Goal: Task Accomplishment & Management: Use online tool/utility

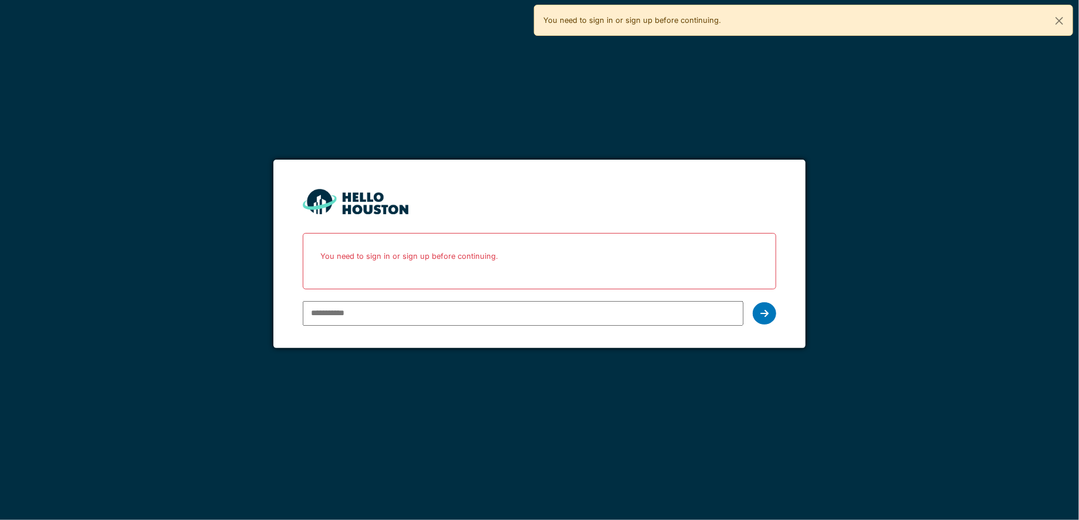
type input "**********"
click at [749, 306] on div "**********" at bounding box center [539, 313] width 473 height 34
click at [762, 314] on icon at bounding box center [764, 312] width 8 height 9
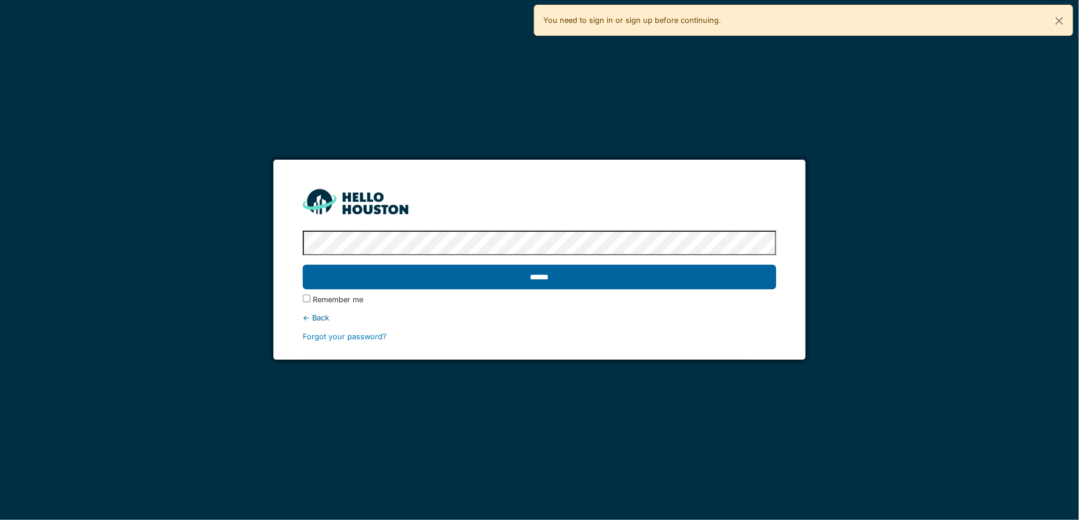
click at [512, 280] on input "******" at bounding box center [539, 277] width 473 height 25
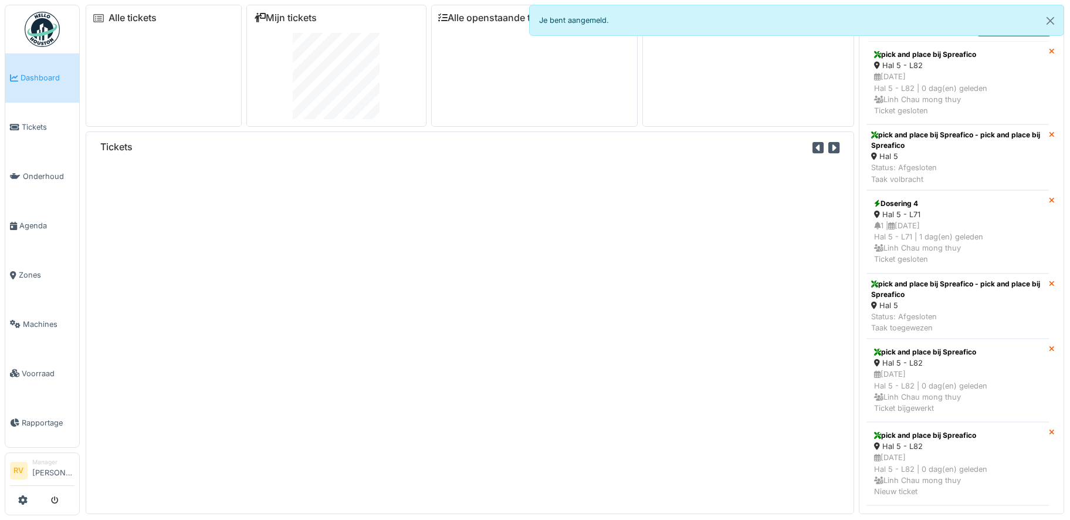
drag, startPoint x: 36, startPoint y: 357, endPoint x: 216, endPoint y: 289, distance: 192.8
click at [37, 357] on link "Voorraad" at bounding box center [42, 372] width 74 height 49
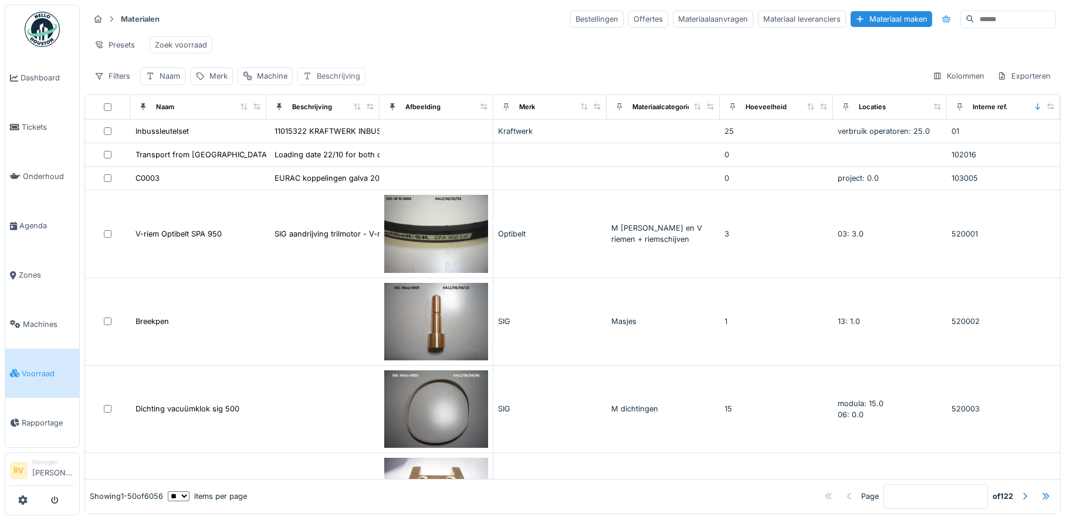
click at [336, 82] on div "Beschrijving" at bounding box center [338, 75] width 43 height 11
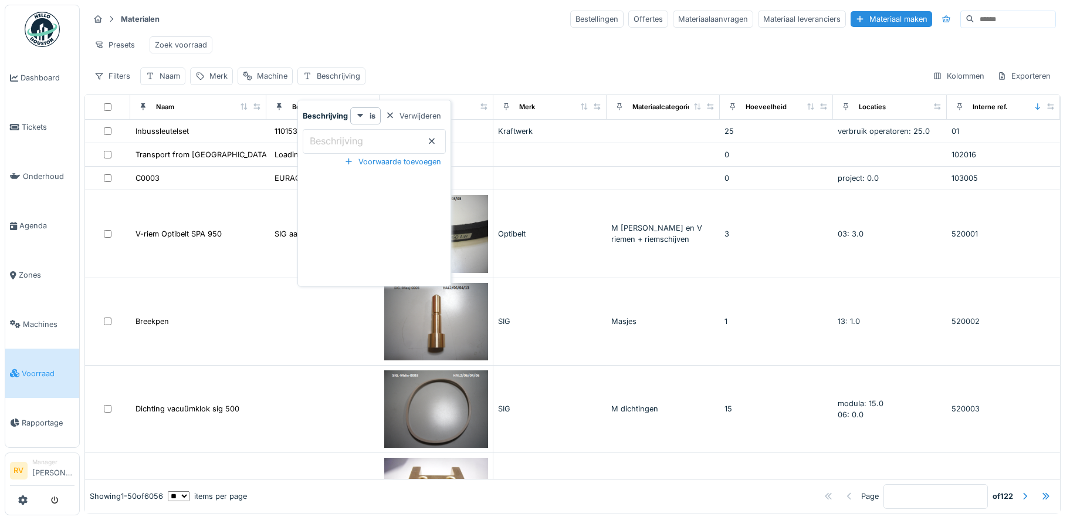
click at [341, 138] on label "Beschrijving" at bounding box center [336, 141] width 58 height 14
click at [341, 138] on input "Beschrijving" at bounding box center [374, 141] width 143 height 25
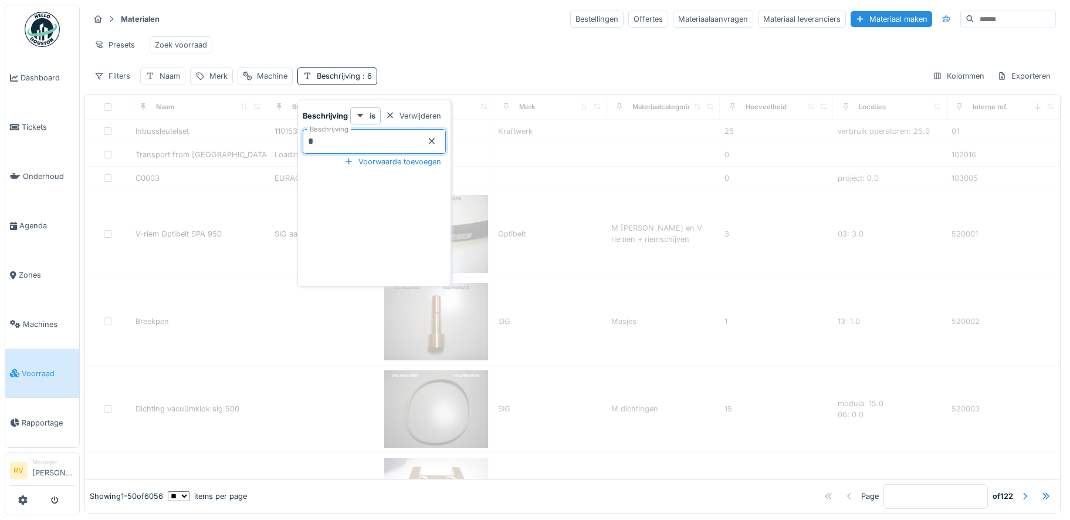
type input "***"
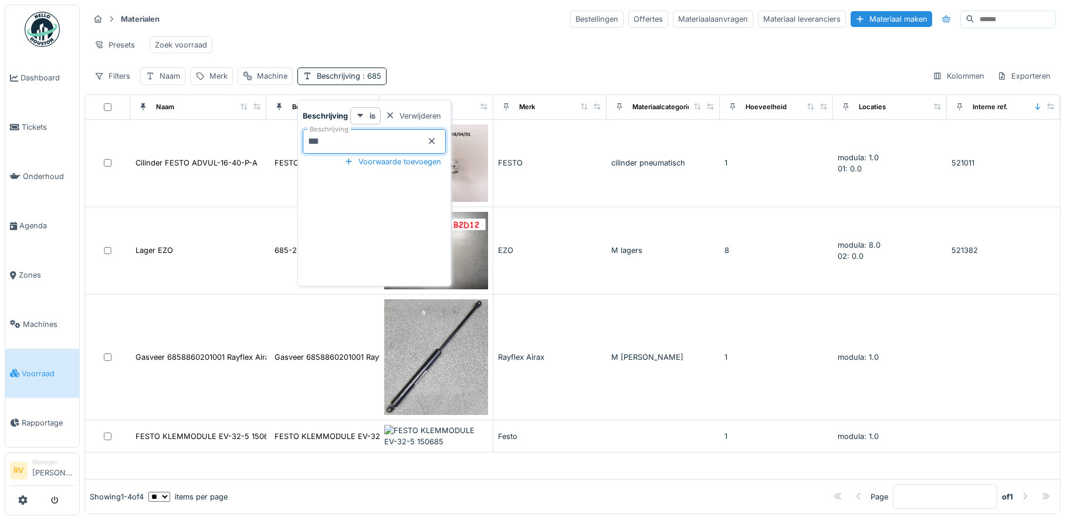
click at [406, 39] on div "Presets Zoek voorraad" at bounding box center [572, 45] width 967 height 26
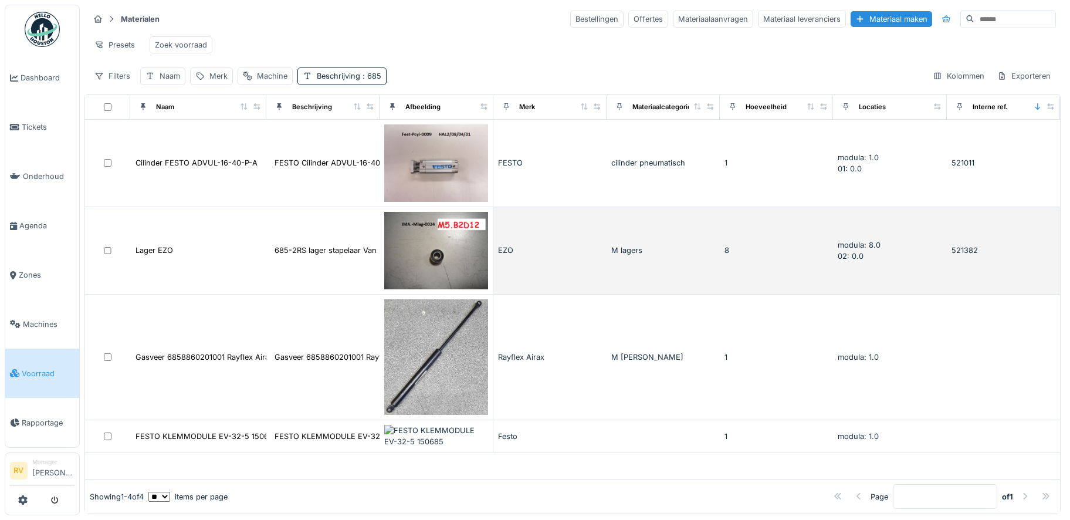
click at [310, 245] on td "685-2RS lager stapelaar Van IMA - EZO Miniatuur..." at bounding box center [322, 250] width 113 height 87
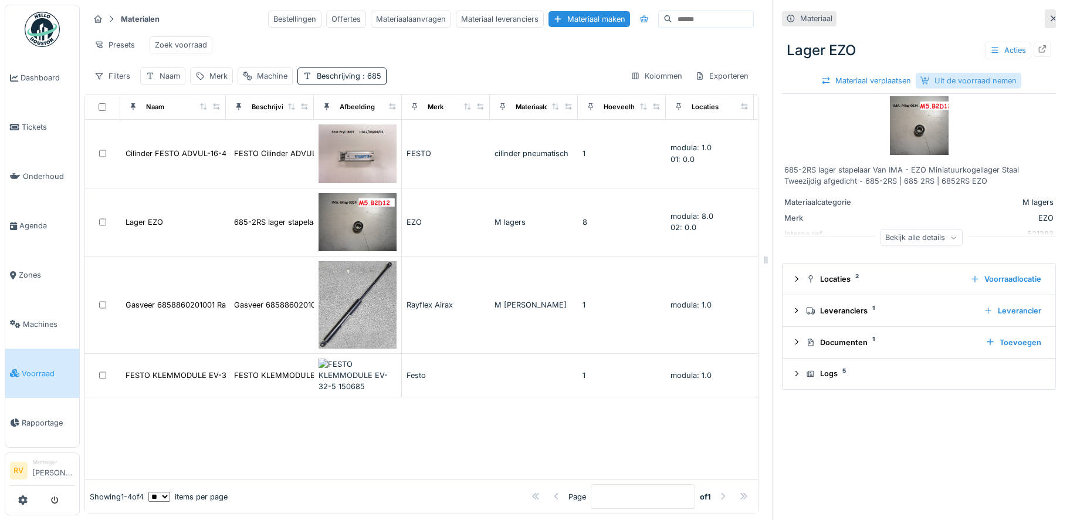
click at [978, 75] on div "Uit de voorraad nemen" at bounding box center [969, 81] width 106 height 16
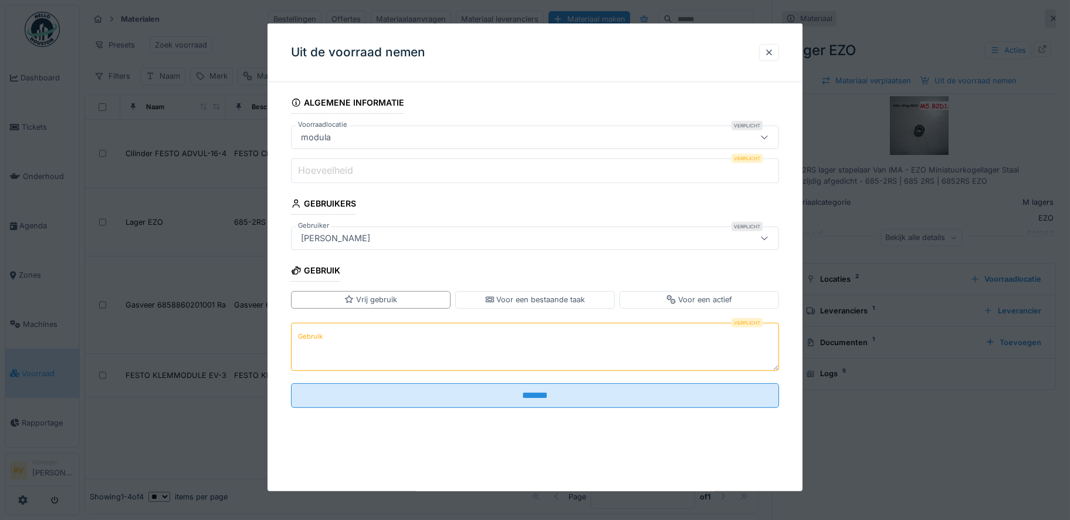
click at [338, 168] on label "Hoeveelheid" at bounding box center [326, 170] width 60 height 14
click at [338, 168] on input "Hoeveelheid" at bounding box center [535, 170] width 488 height 25
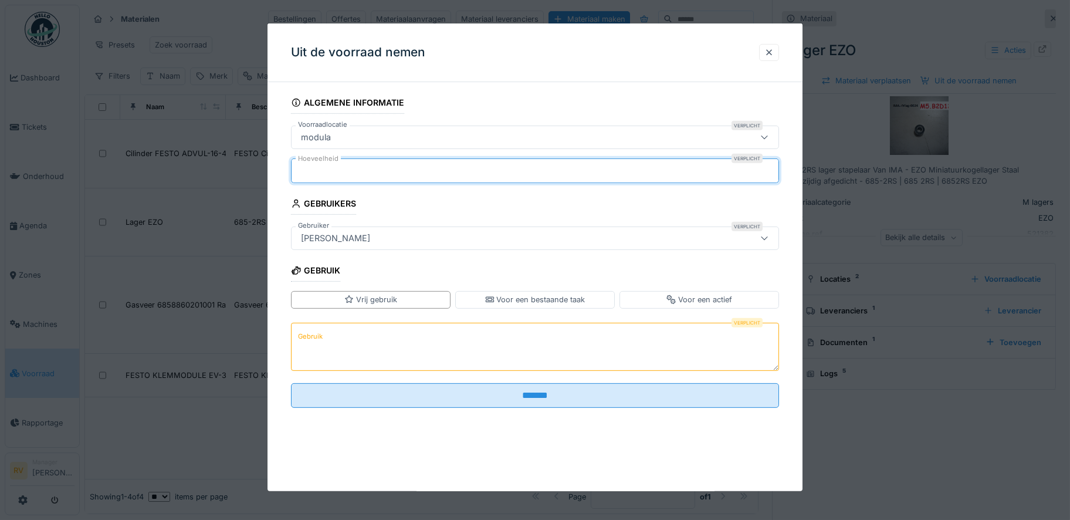
type input "*"
click at [338, 338] on textarea "Gebruik" at bounding box center [535, 346] width 488 height 48
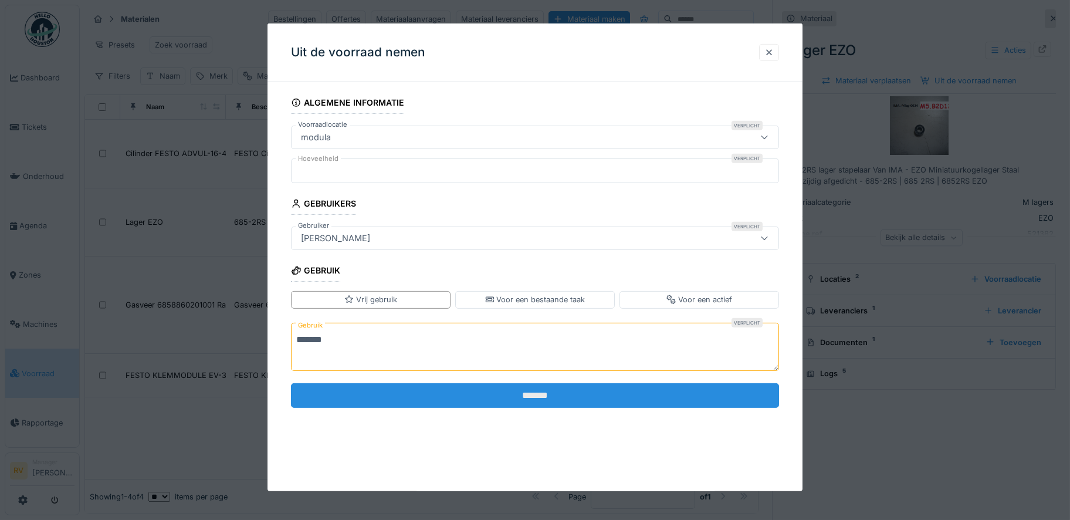
type textarea "*******"
click at [473, 404] on input "*******" at bounding box center [535, 395] width 488 height 25
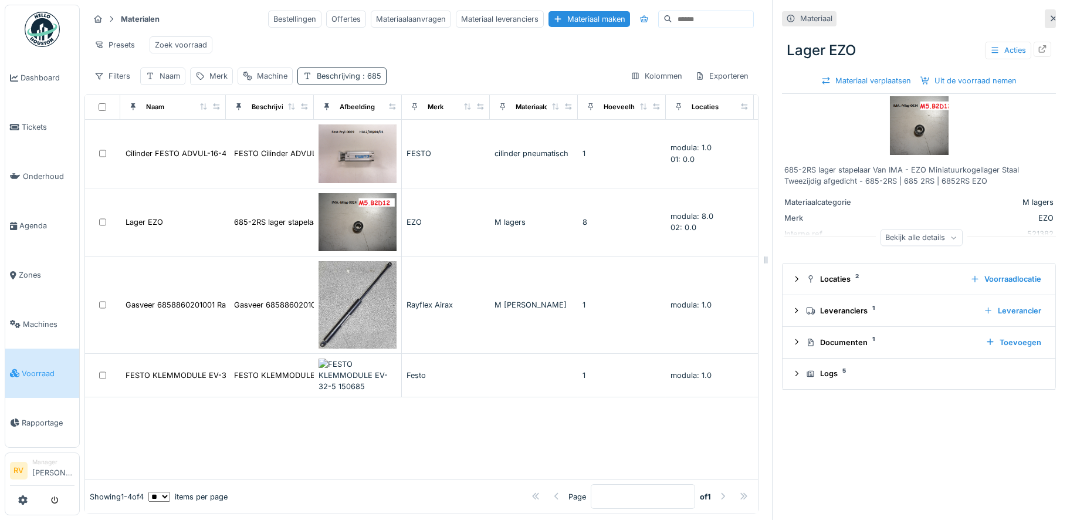
click at [369, 80] on span ": 685" at bounding box center [370, 76] width 21 height 9
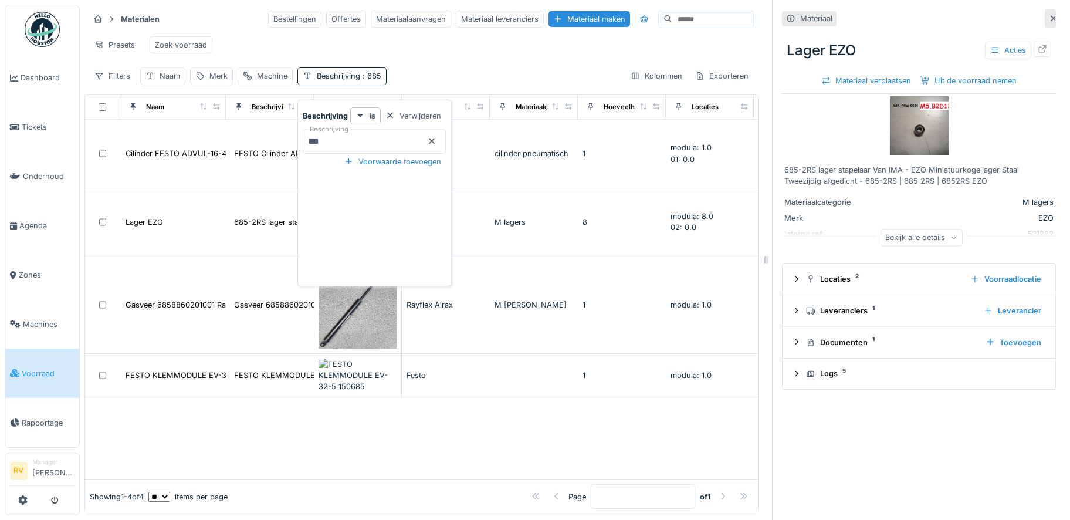
click at [318, 143] on input "***" at bounding box center [374, 141] width 143 height 25
type input "***"
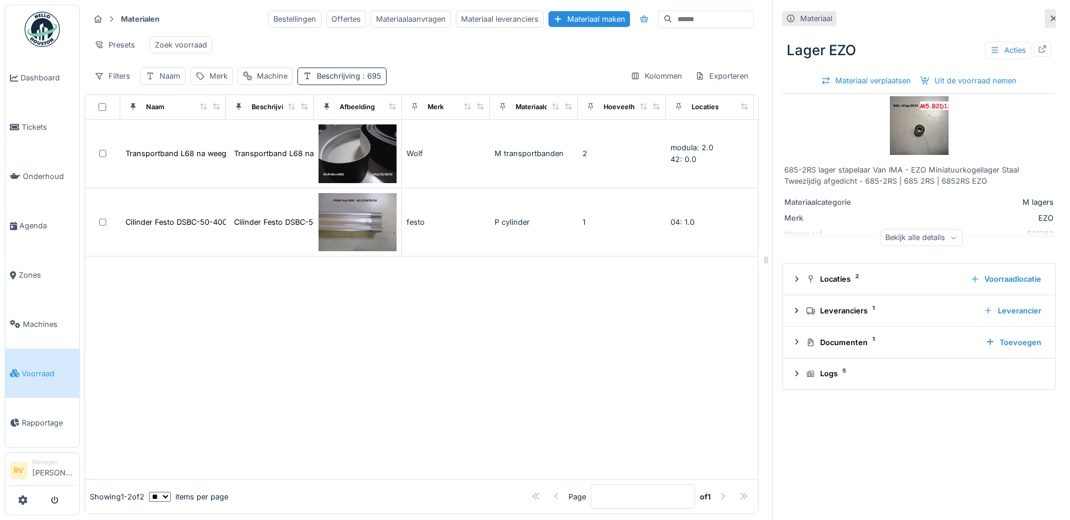
click at [362, 80] on span ": 695" at bounding box center [370, 76] width 21 height 9
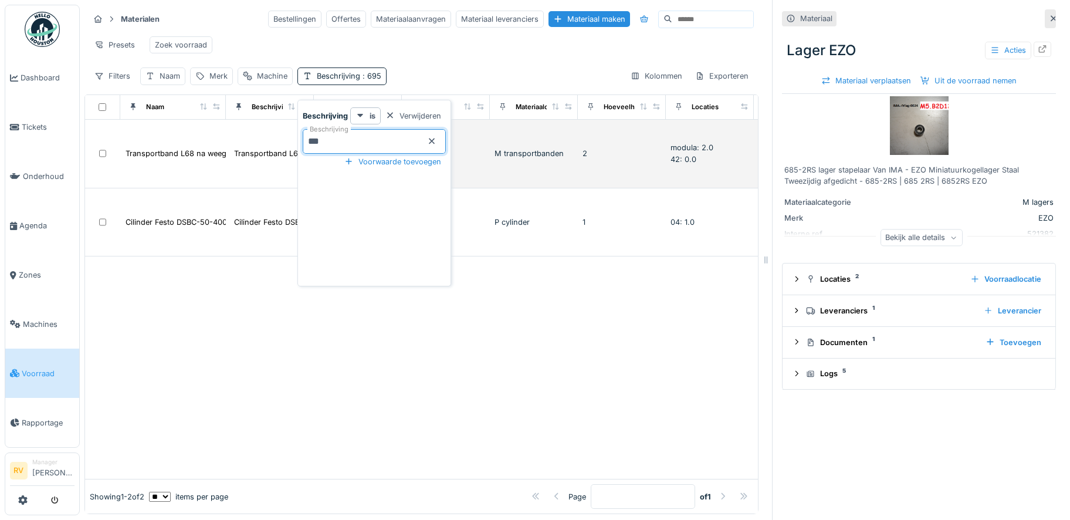
drag, startPoint x: 340, startPoint y: 141, endPoint x: 281, endPoint y: 140, distance: 58.7
click at [281, 140] on body "Dashboard Tickets Onderhoud Agenda Zones Machines Voorraad Rapportage RV Manage…" at bounding box center [535, 260] width 1070 height 520
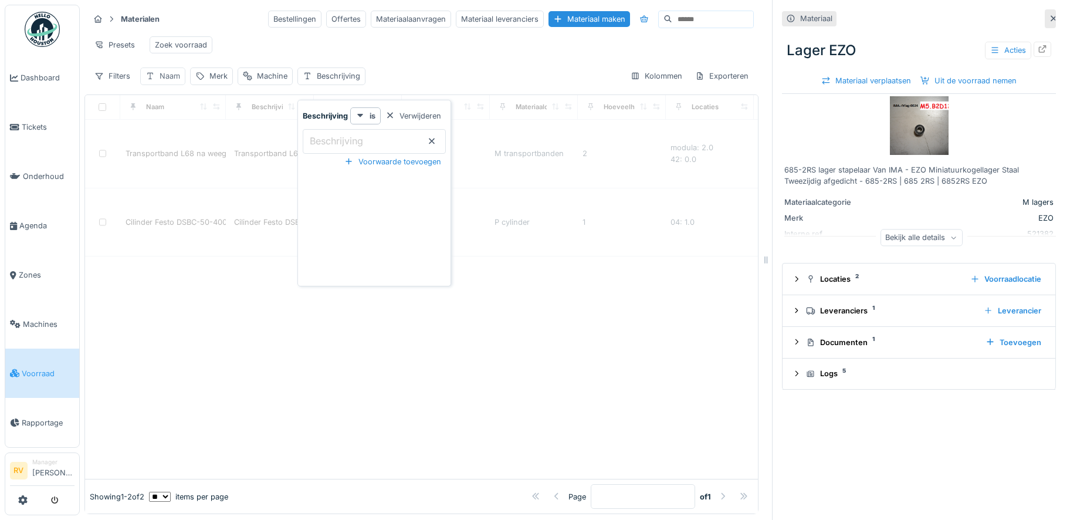
click at [164, 82] on div "Naam" at bounding box center [170, 75] width 21 height 11
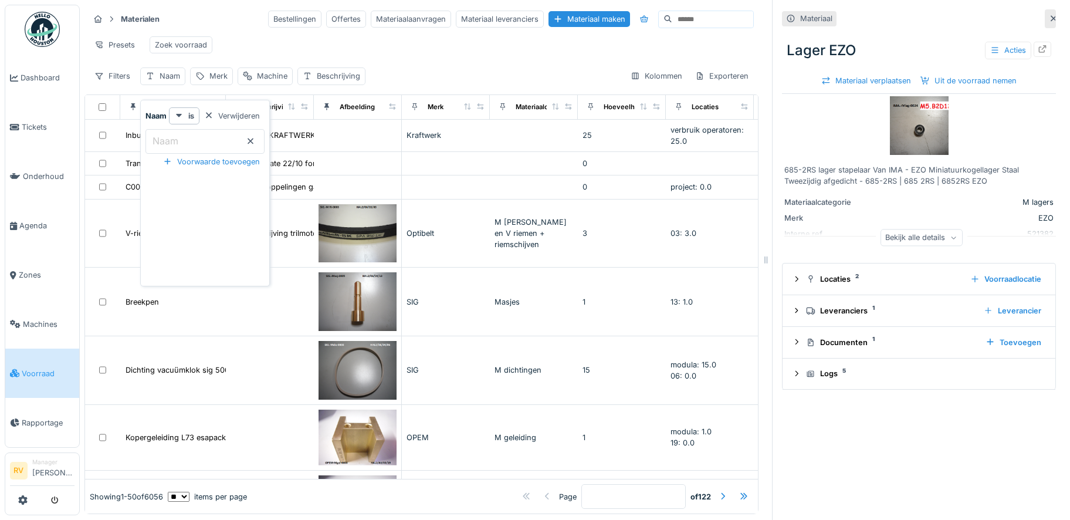
click at [185, 135] on input "Naam" at bounding box center [204, 141] width 119 height 25
type input "***"
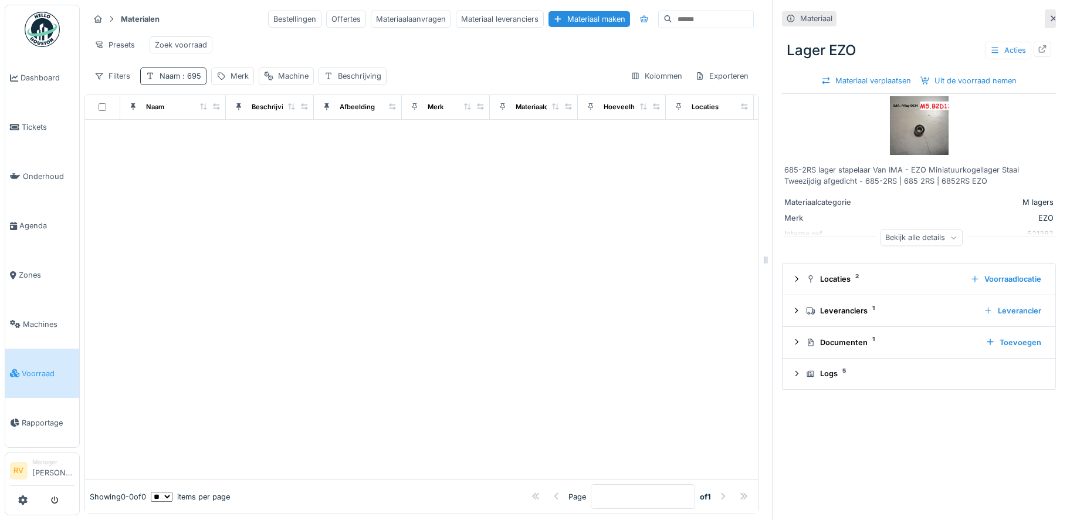
click at [196, 80] on span ": 695" at bounding box center [190, 76] width 21 height 9
drag, startPoint x: 172, startPoint y: 140, endPoint x: 122, endPoint y: 142, distance: 50.5
click at [122, 142] on body "Dashboard Tickets Onderhoud Agenda Zones Machines Voorraad Rapportage RV Manage…" at bounding box center [535, 260] width 1070 height 520
click at [565, 270] on div at bounding box center [421, 300] width 673 height 360
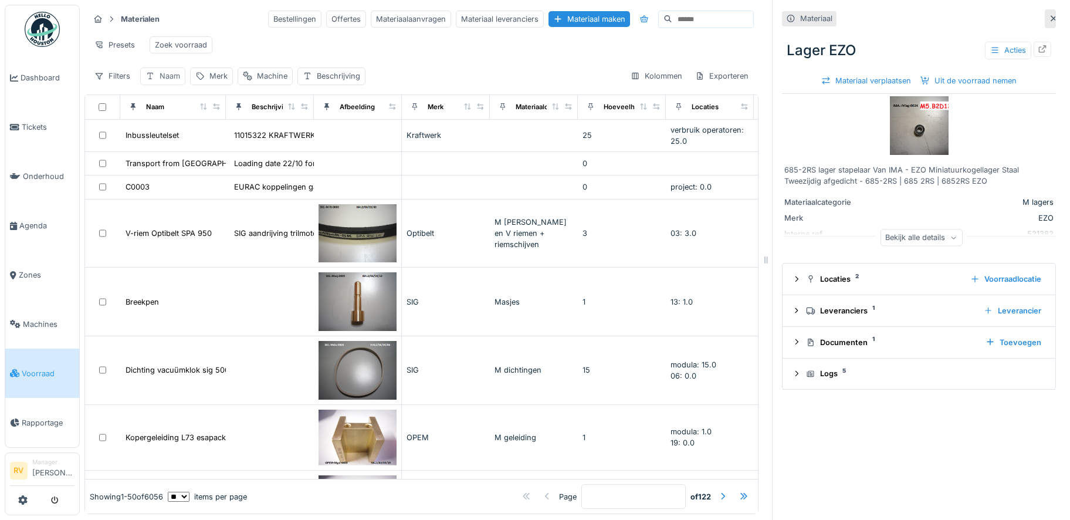
click at [172, 69] on div "Naam" at bounding box center [162, 75] width 45 height 17
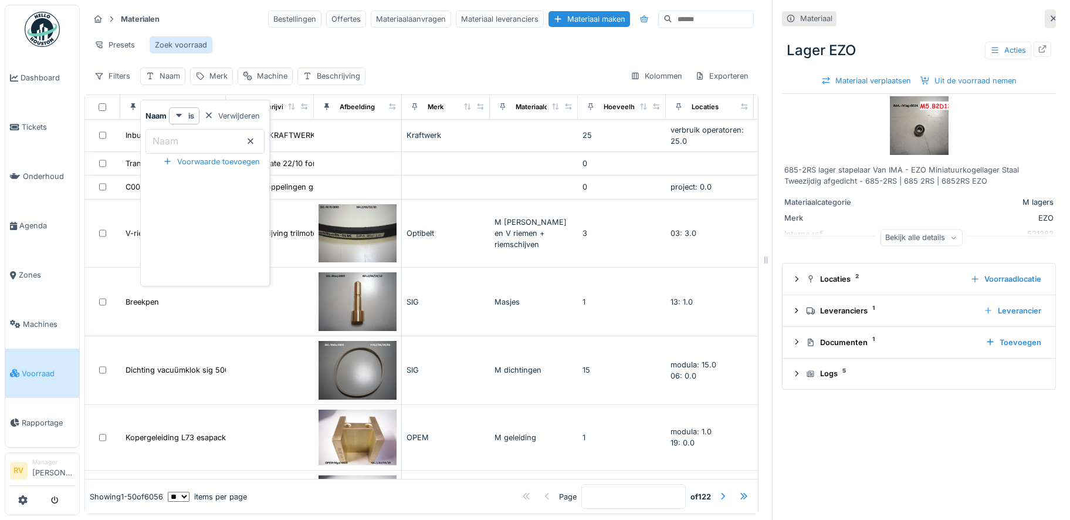
click at [179, 39] on div "Zoek voorraad" at bounding box center [181, 44] width 52 height 11
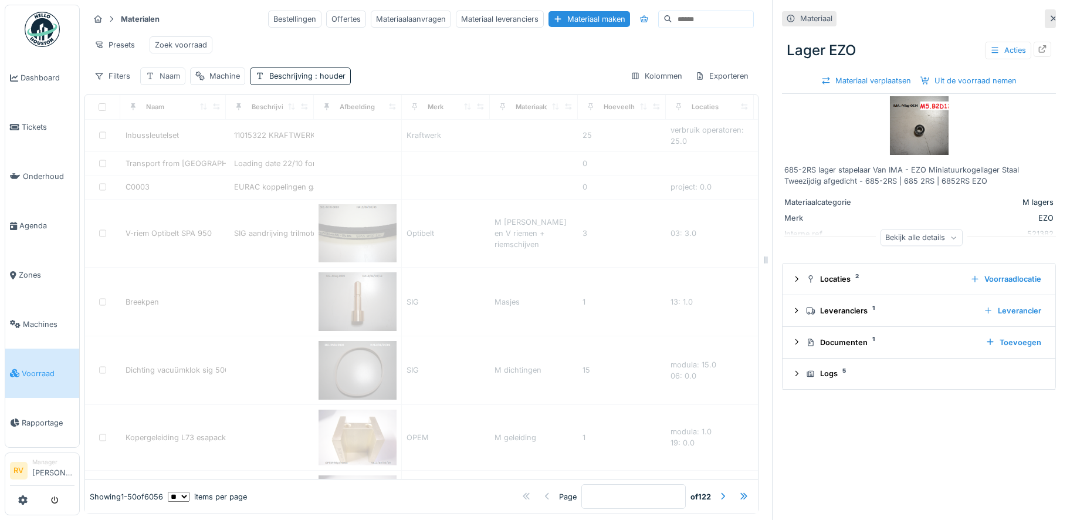
click at [171, 76] on div "Naam" at bounding box center [170, 75] width 21 height 11
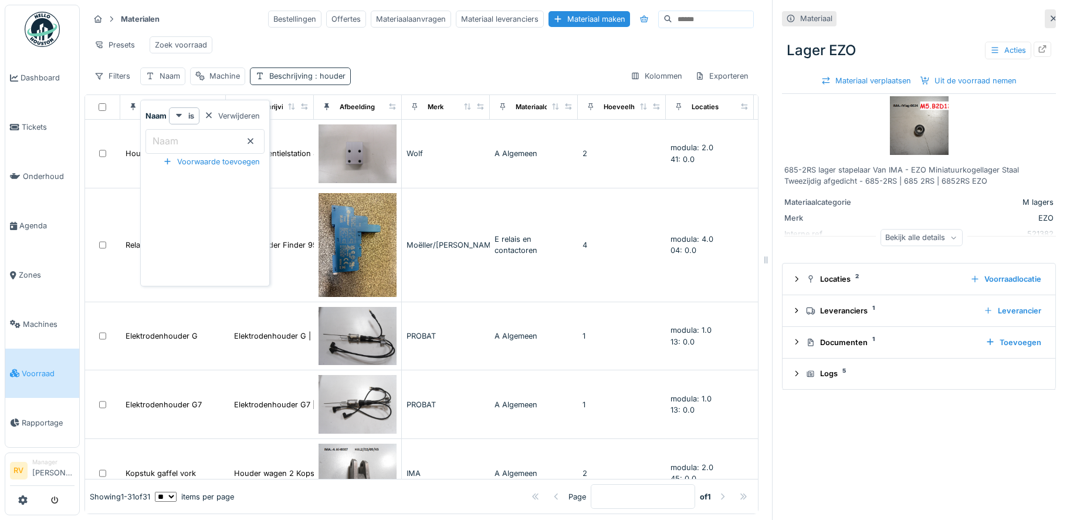
click at [346, 73] on div "Beschrijving : houder" at bounding box center [300, 75] width 101 height 17
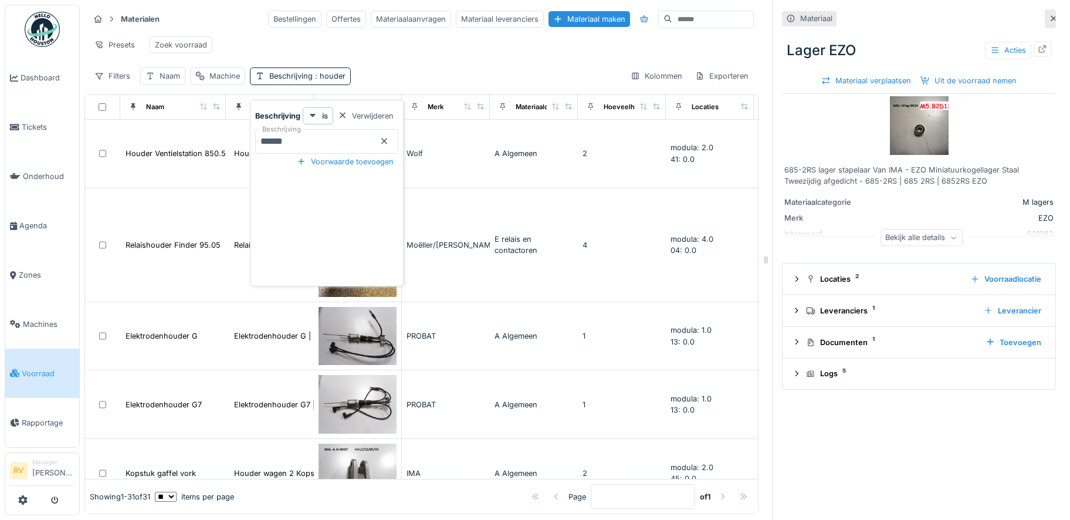
click at [299, 124] on label "Beschrijving" at bounding box center [281, 129] width 43 height 10
click at [299, 129] on input "******" at bounding box center [326, 141] width 143 height 25
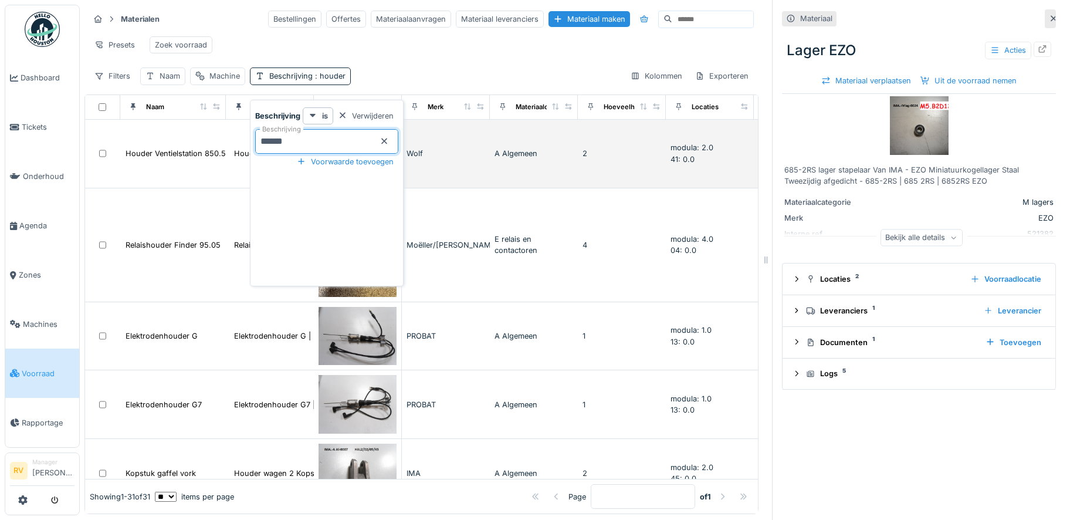
drag, startPoint x: 303, startPoint y: 134, endPoint x: 229, endPoint y: 138, distance: 74.6
click at [231, 137] on body "Dashboard Tickets Onderhoud Agenda Zones Machines Voorraad Rapportage RV Manage…" at bounding box center [535, 260] width 1070 height 520
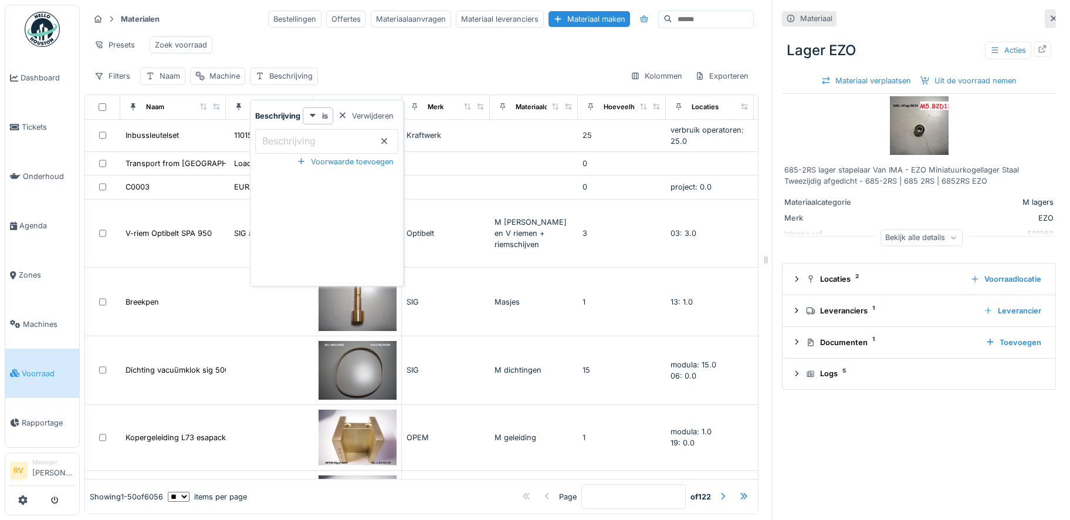
drag, startPoint x: 175, startPoint y: 76, endPoint x: 174, endPoint y: 89, distance: 13.0
click at [175, 76] on div "Naam" at bounding box center [170, 75] width 21 height 11
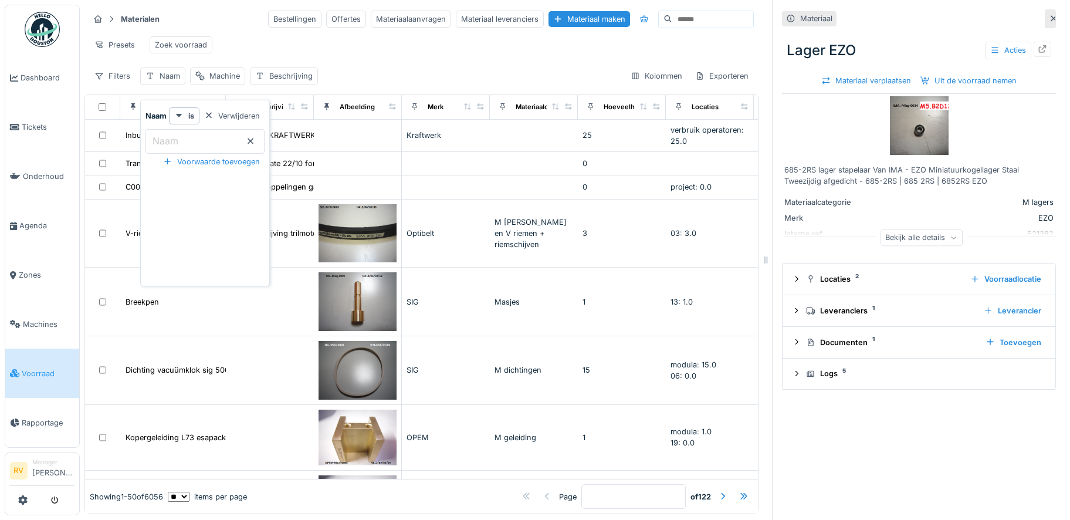
click at [170, 134] on label "Naam" at bounding box center [165, 141] width 30 height 14
click at [170, 130] on input "Naam" at bounding box center [204, 141] width 119 height 25
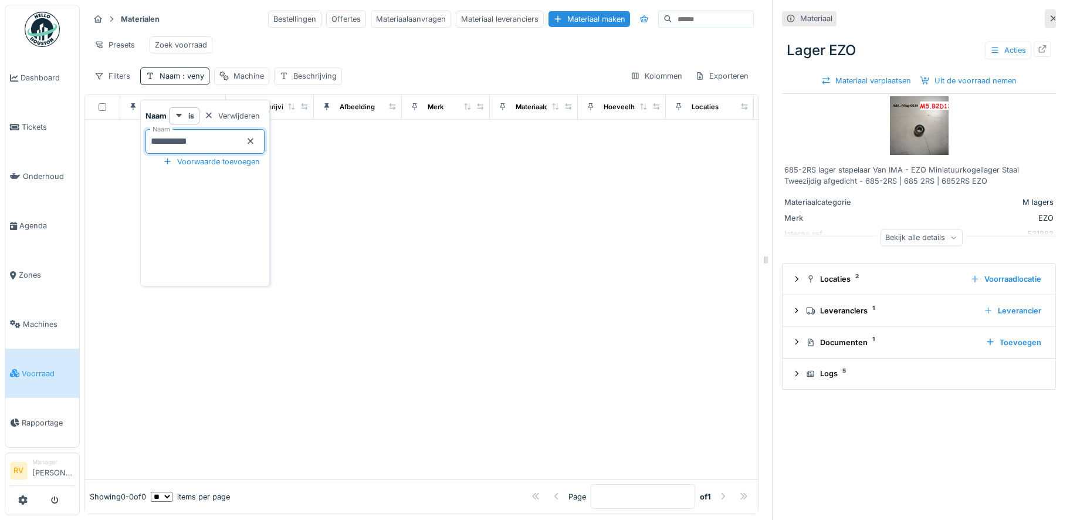
type input "**********"
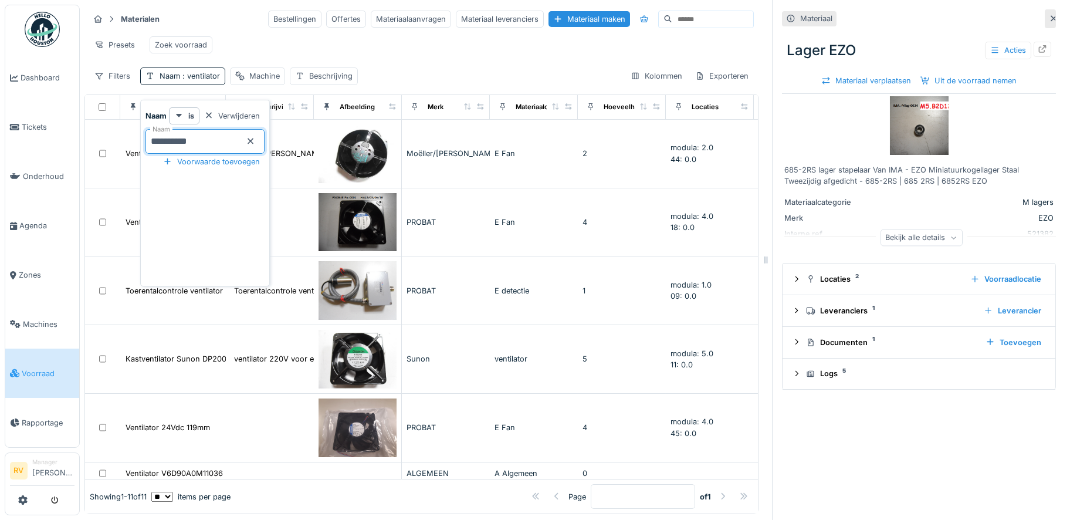
click at [426, 48] on div "Presets Zoek voorraad" at bounding box center [421, 45] width 664 height 26
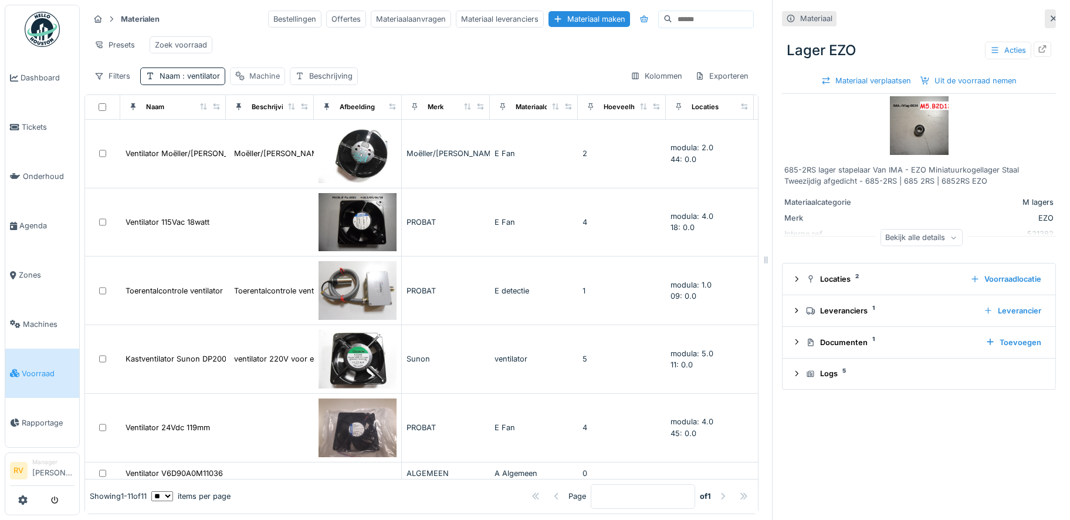
click at [260, 73] on div "Machine" at bounding box center [264, 75] width 30 height 11
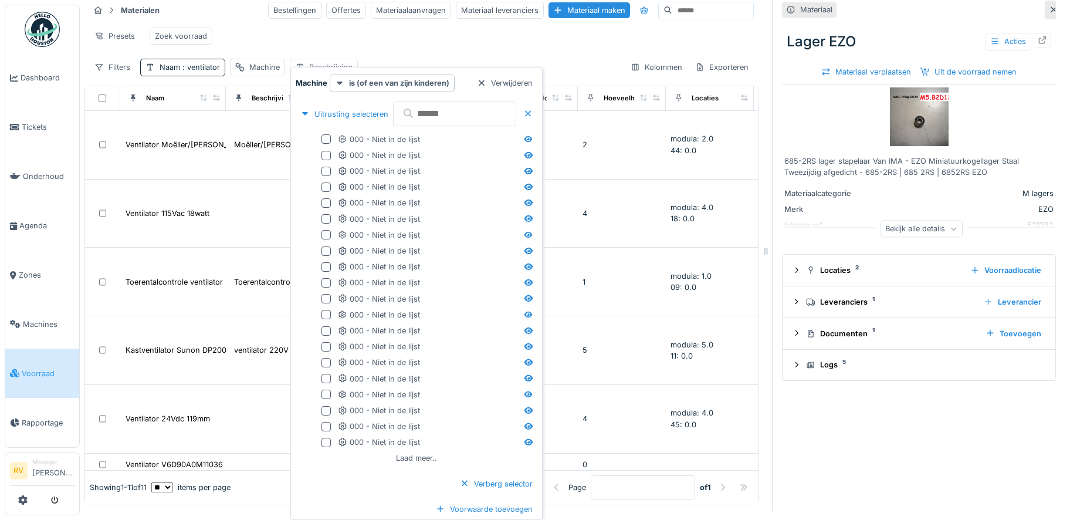
click at [297, 43] on div "Presets Zoek voorraad" at bounding box center [421, 36] width 664 height 26
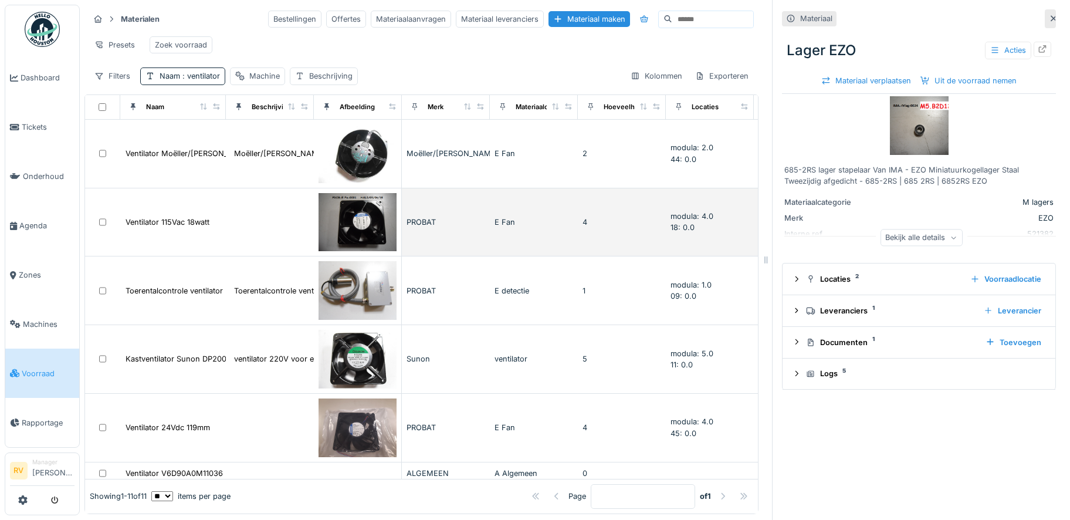
click at [364, 232] on img at bounding box center [357, 222] width 78 height 59
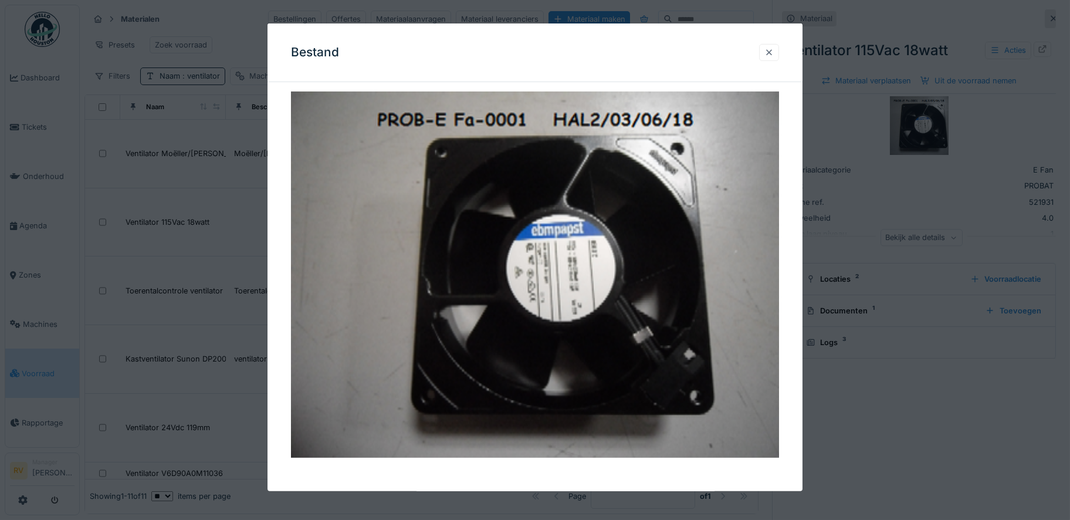
click at [778, 53] on div at bounding box center [769, 52] width 20 height 17
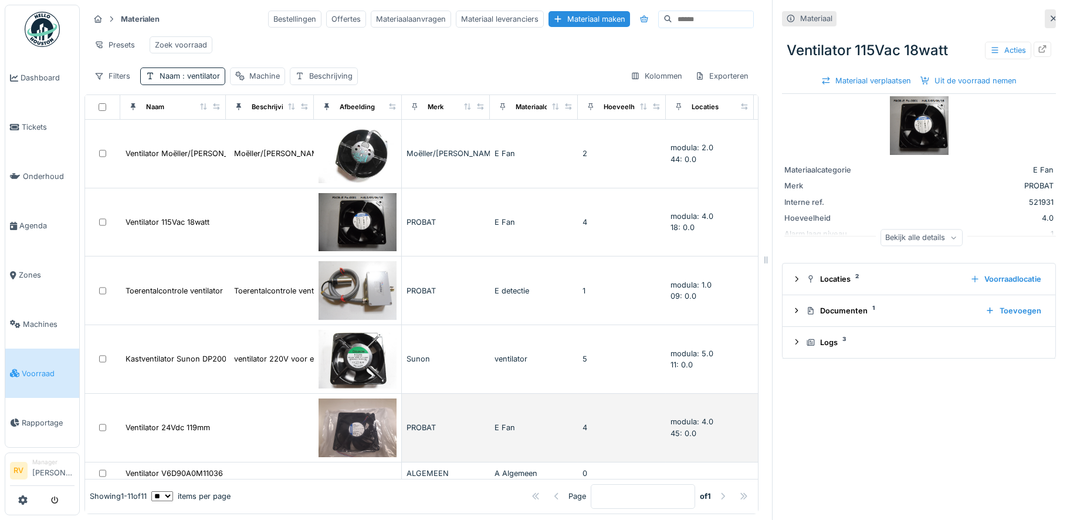
click at [358, 440] on img at bounding box center [357, 427] width 78 height 59
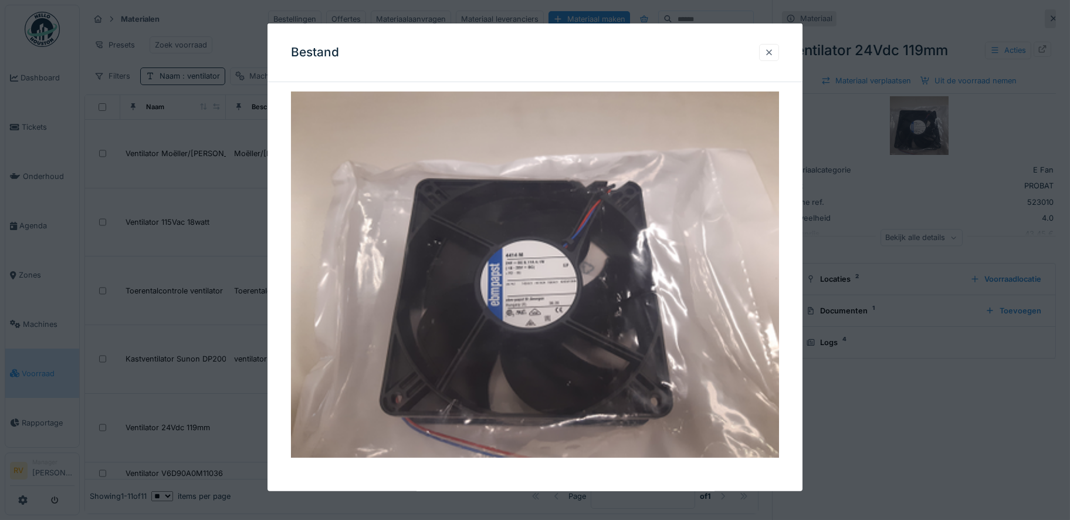
click at [774, 52] on div at bounding box center [768, 52] width 9 height 11
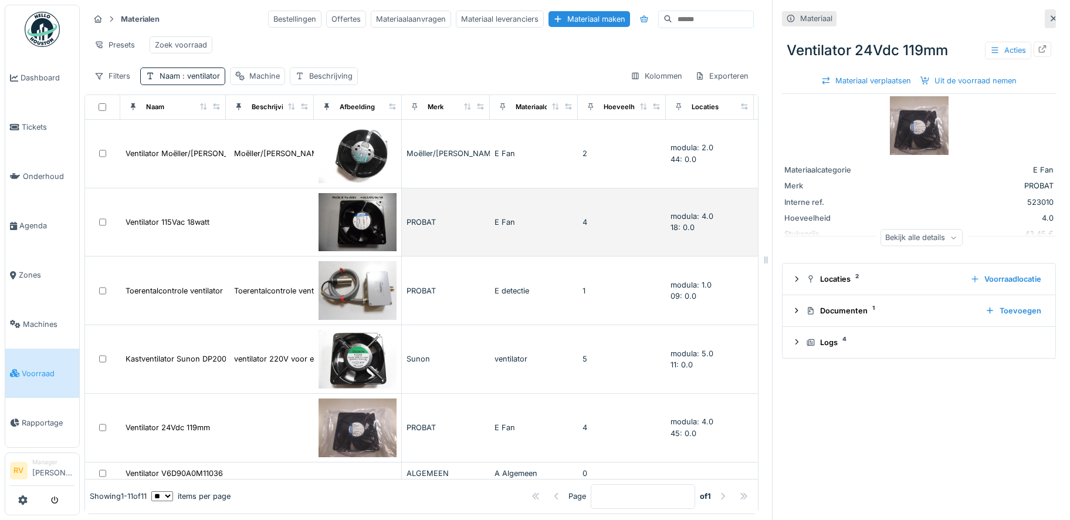
click at [365, 231] on img at bounding box center [357, 222] width 78 height 59
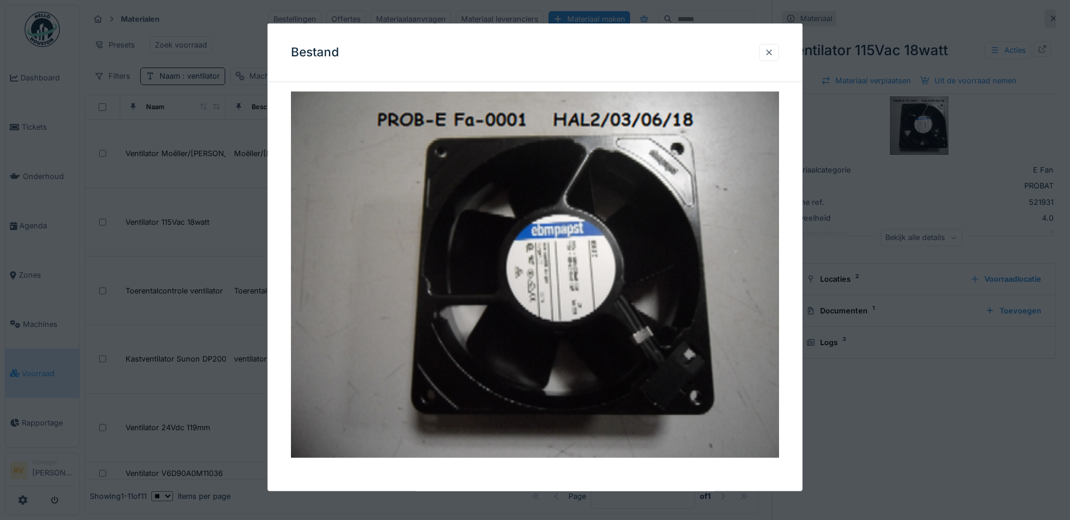
click at [774, 54] on div at bounding box center [768, 52] width 9 height 11
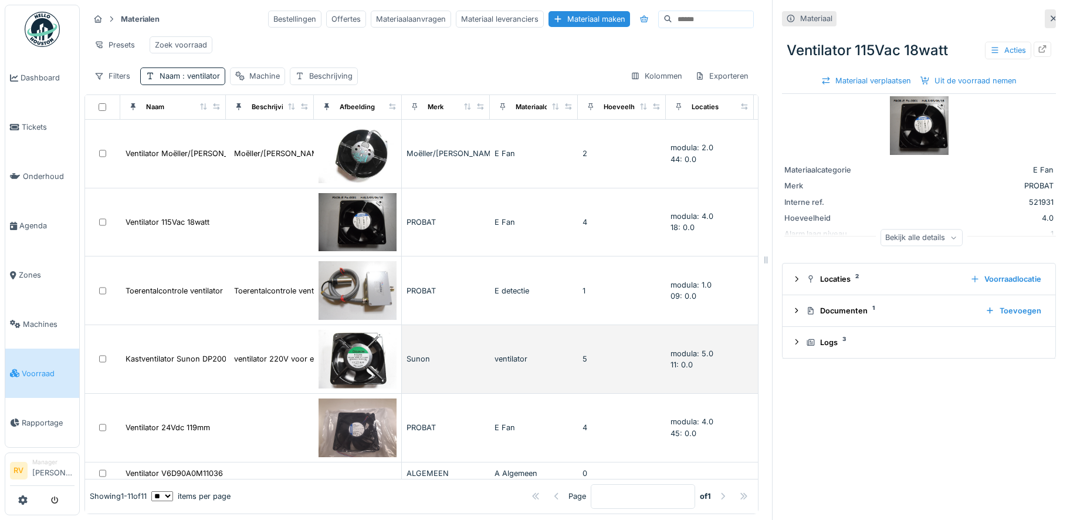
click at [371, 384] on img at bounding box center [357, 359] width 78 height 59
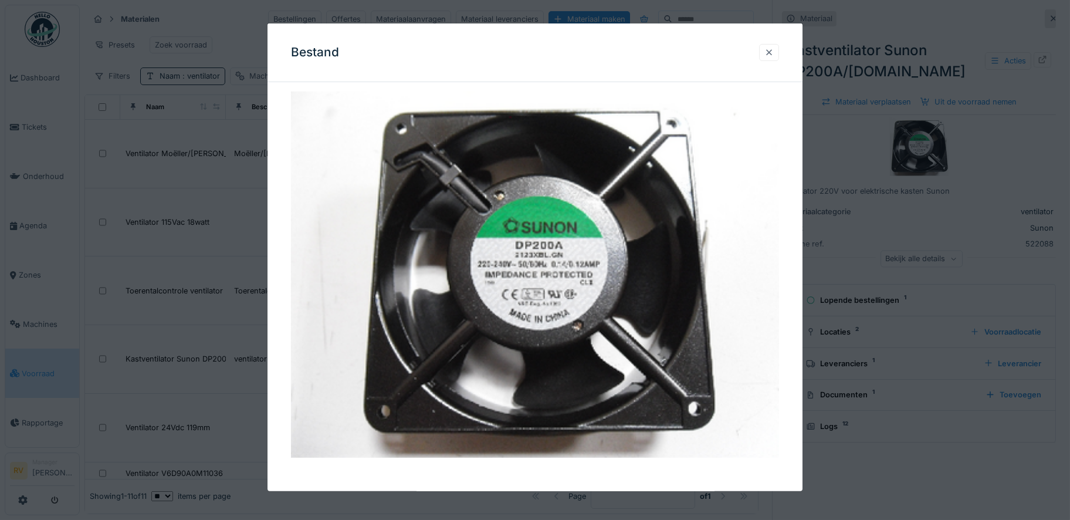
click at [779, 48] on div at bounding box center [769, 52] width 20 height 17
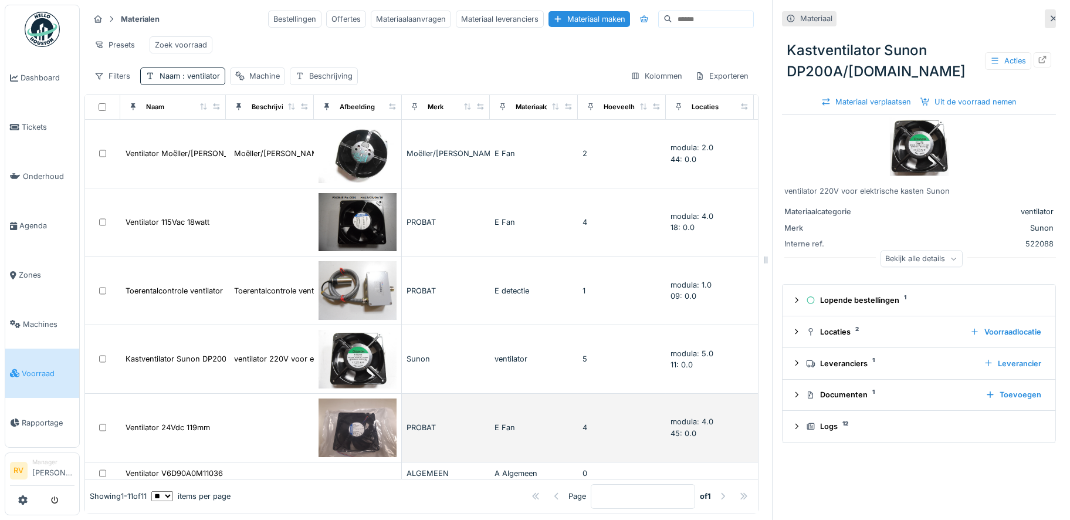
click at [350, 446] on img at bounding box center [357, 427] width 78 height 59
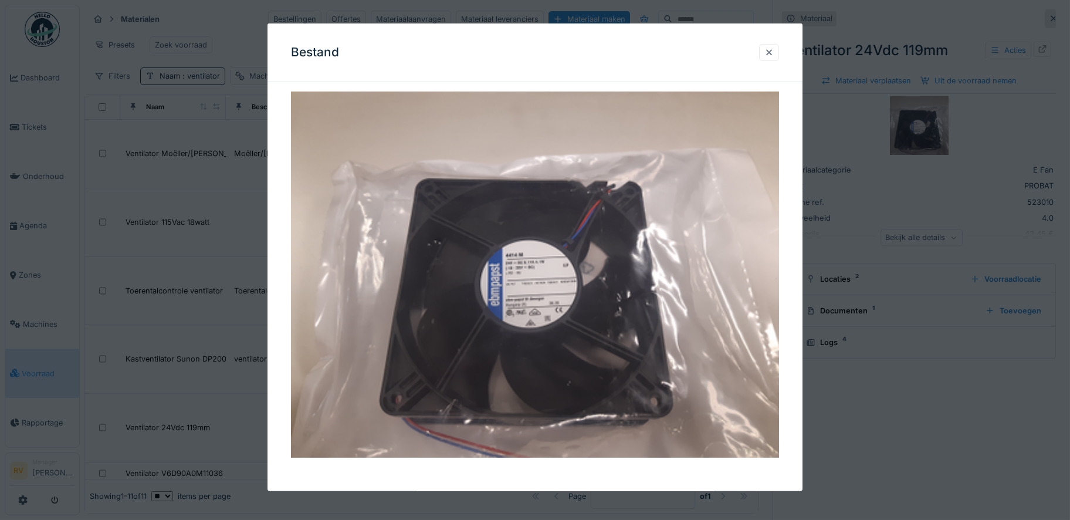
drag, startPoint x: 775, startPoint y: 56, endPoint x: 764, endPoint y: 63, distance: 12.4
click at [774, 56] on div at bounding box center [768, 52] width 9 height 11
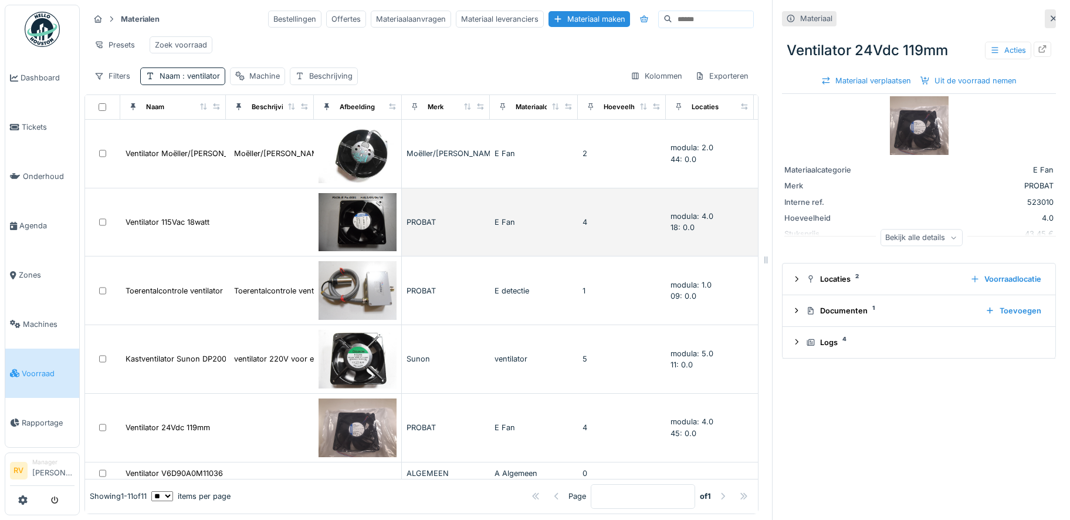
click at [354, 239] on img at bounding box center [357, 222] width 78 height 59
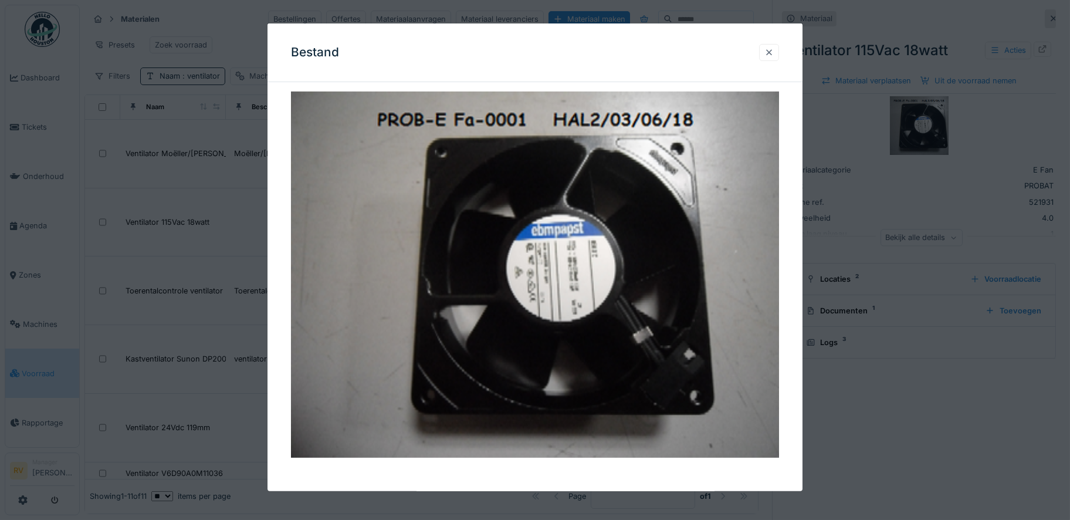
click at [779, 55] on div at bounding box center [769, 52] width 20 height 17
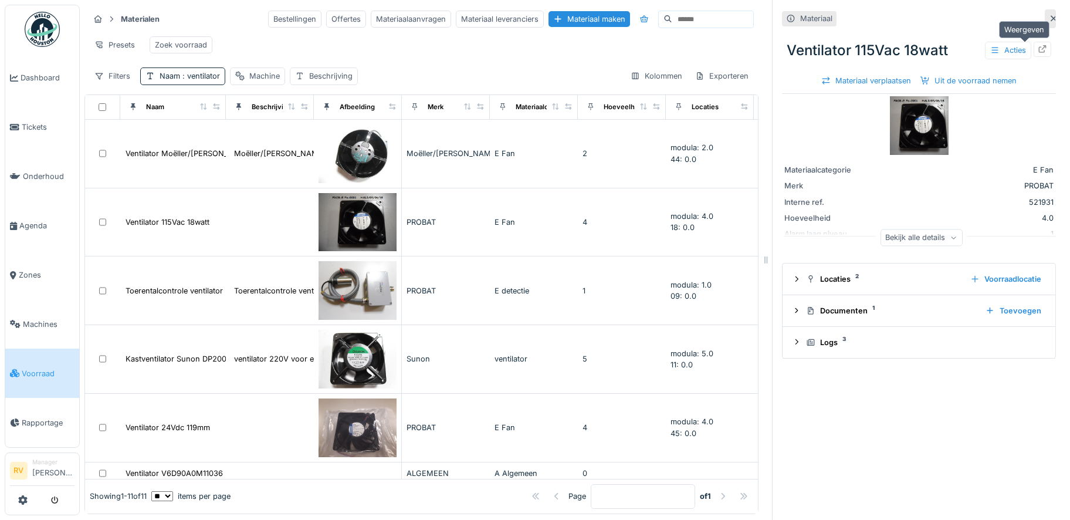
click at [1039, 52] on icon at bounding box center [1043, 49] width 8 height 8
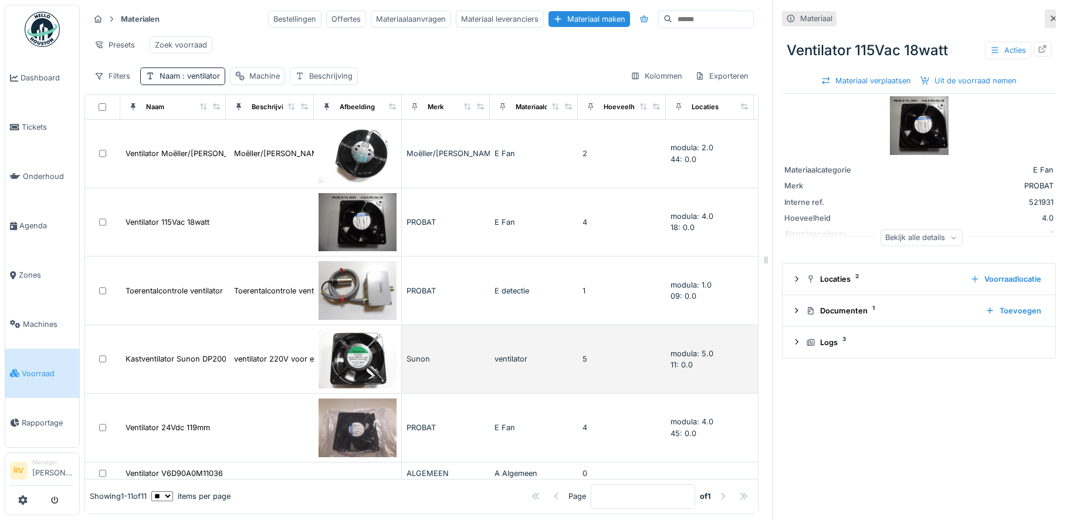
scroll to position [195, 0]
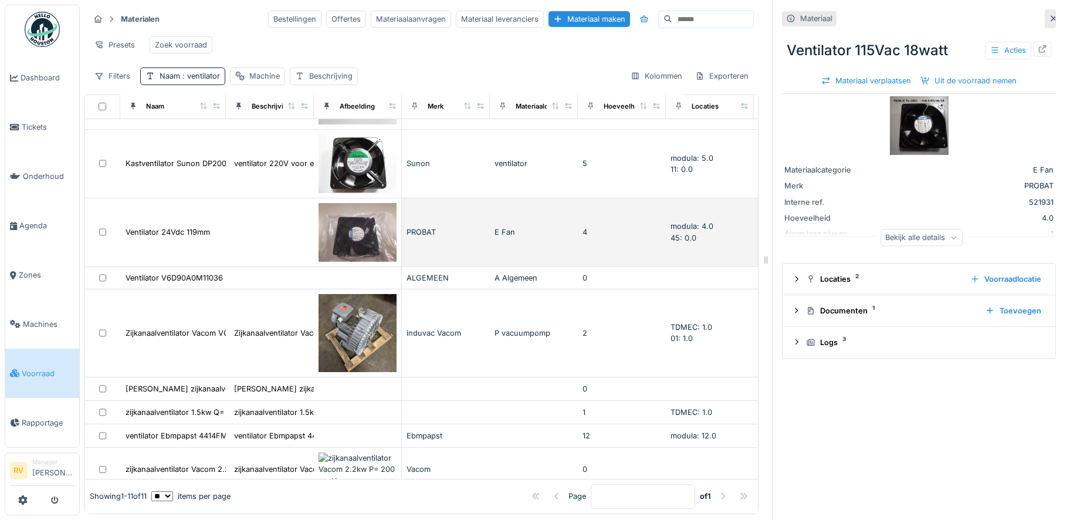
click at [337, 242] on img at bounding box center [357, 232] width 78 height 59
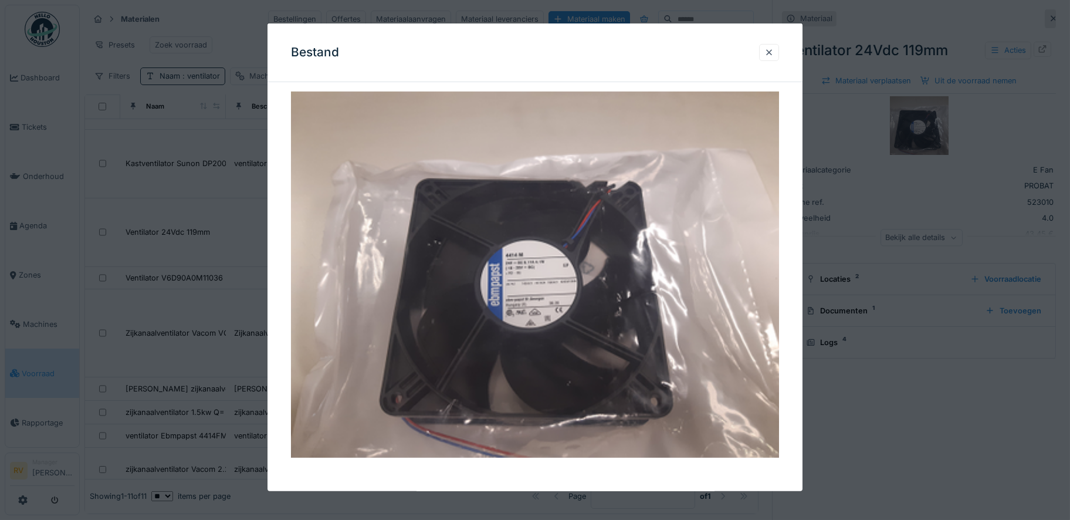
drag, startPoint x: 772, startPoint y: 56, endPoint x: 747, endPoint y: 88, distance: 40.6
click at [773, 56] on div at bounding box center [768, 52] width 9 height 11
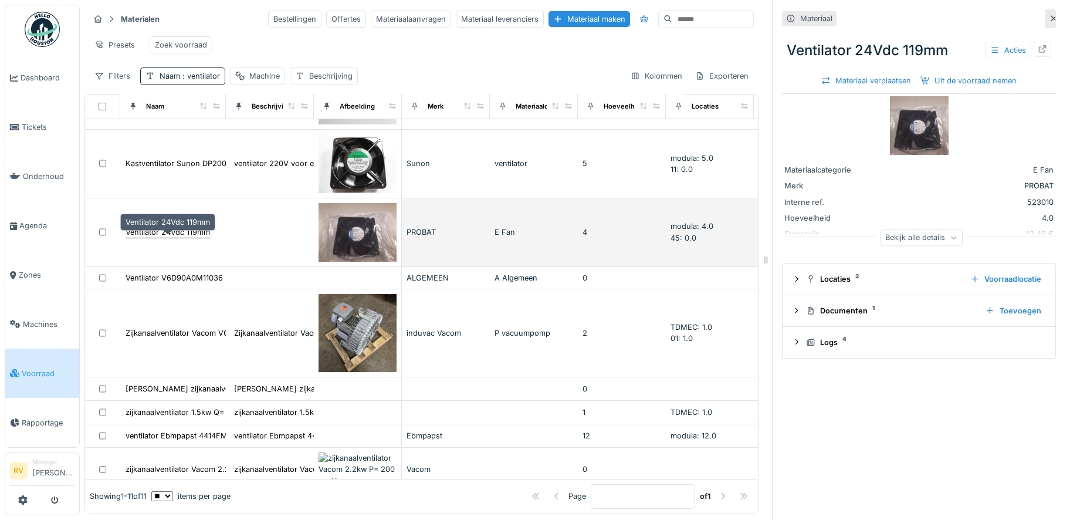
click at [194, 238] on div "Ventilator 24Vdc 119mm" at bounding box center [168, 231] width 84 height 11
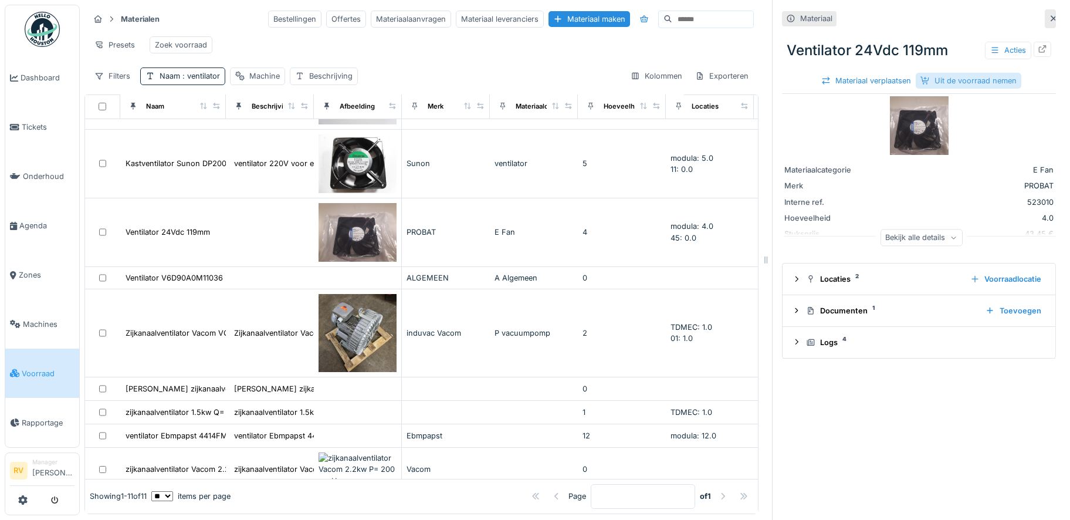
click at [967, 80] on div "Uit de voorraad nemen" at bounding box center [969, 81] width 106 height 16
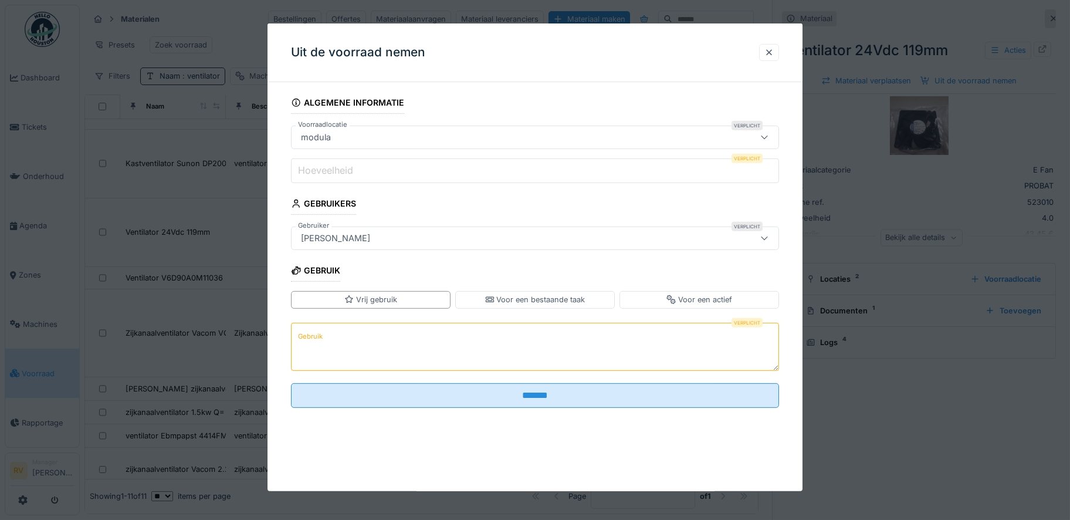
click at [325, 338] on textarea "Gebruik" at bounding box center [535, 346] width 488 height 48
click at [348, 170] on label "Hoeveelheid" at bounding box center [326, 170] width 60 height 14
click at [348, 170] on input "Hoeveelheid" at bounding box center [535, 170] width 488 height 25
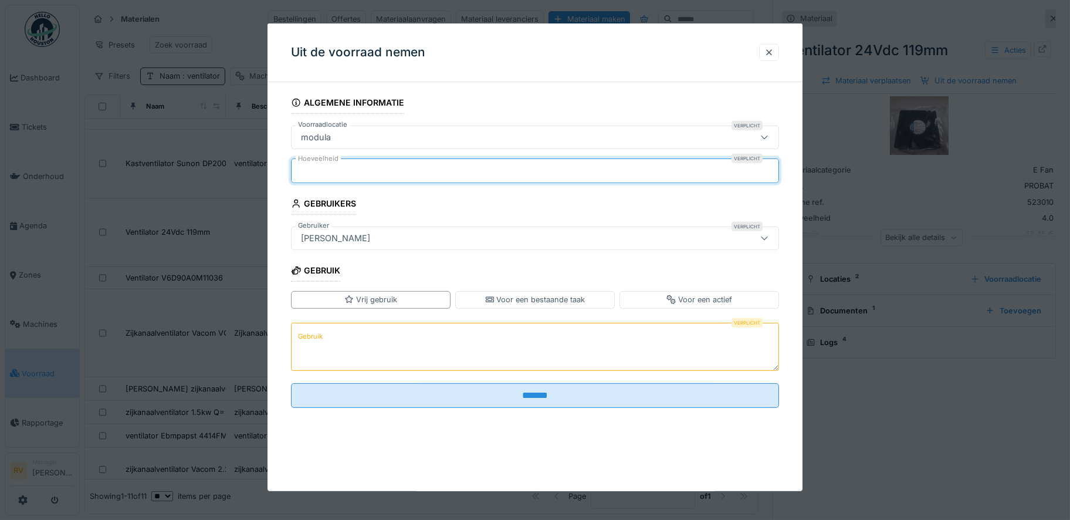
type input "*"
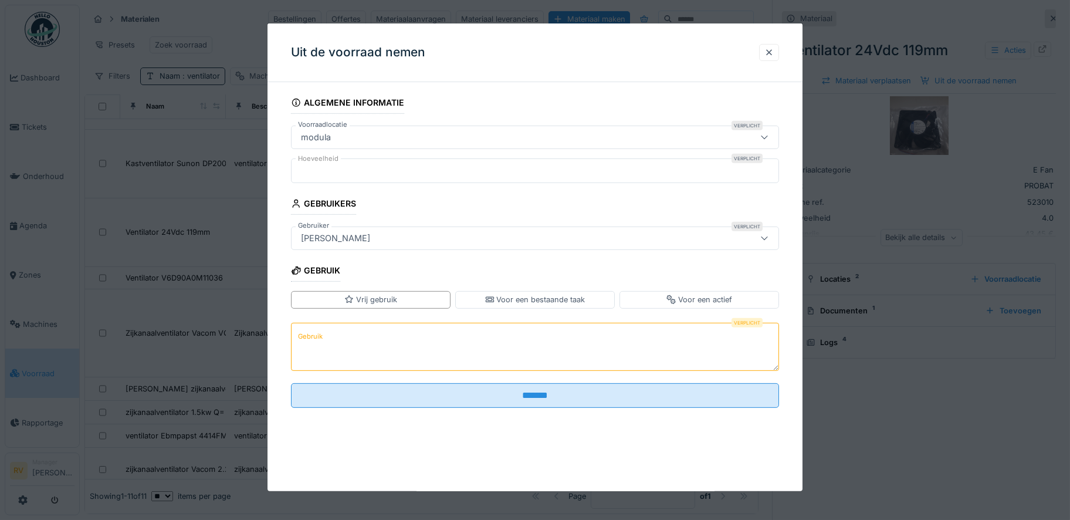
click at [329, 345] on textarea "Gebruik" at bounding box center [535, 346] width 488 height 48
type textarea "*"
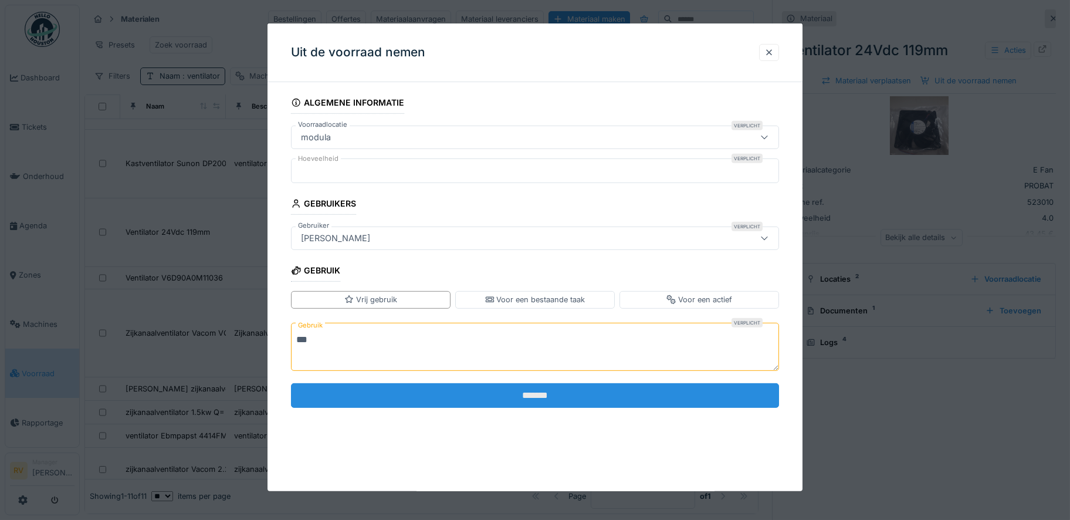
type textarea "***"
click at [500, 391] on input "*******" at bounding box center [535, 395] width 488 height 25
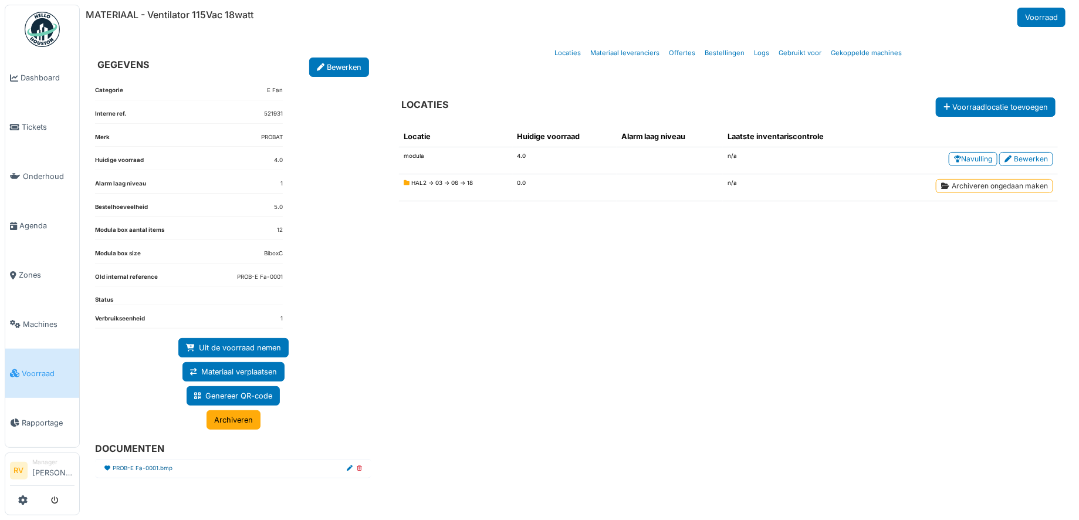
click at [144, 467] on link "PROB-E Fa-0001.bmp" at bounding box center [143, 468] width 60 height 9
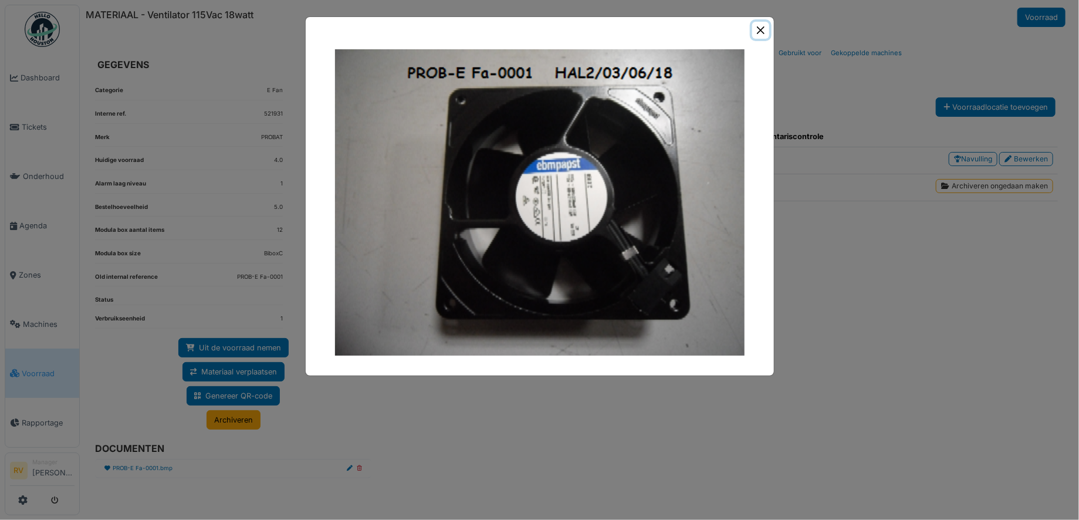
click at [759, 28] on button "Close" at bounding box center [760, 30] width 17 height 17
